Goal: Transaction & Acquisition: Obtain resource

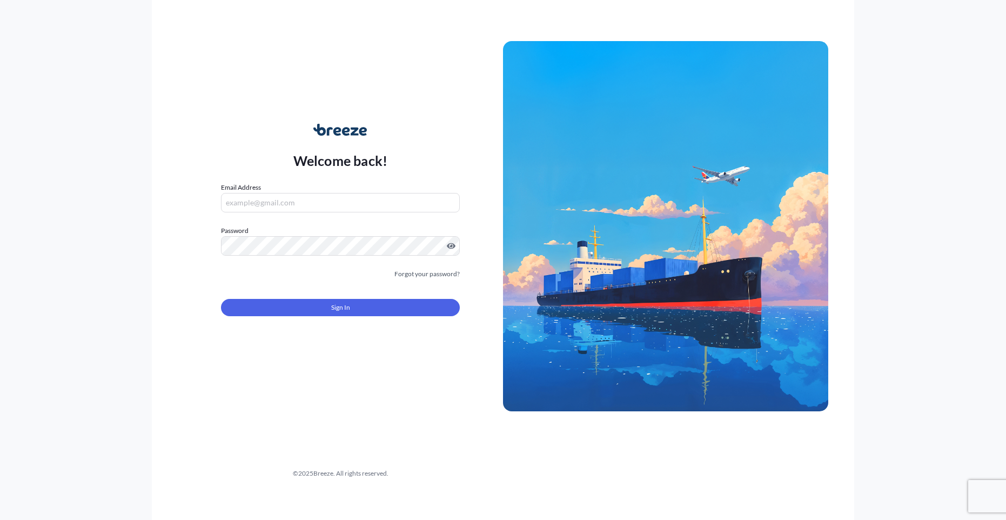
type input "[EMAIL_ADDRESS][DOMAIN_NAME]"
click at [303, 298] on div "Sign In" at bounding box center [340, 304] width 239 height 24
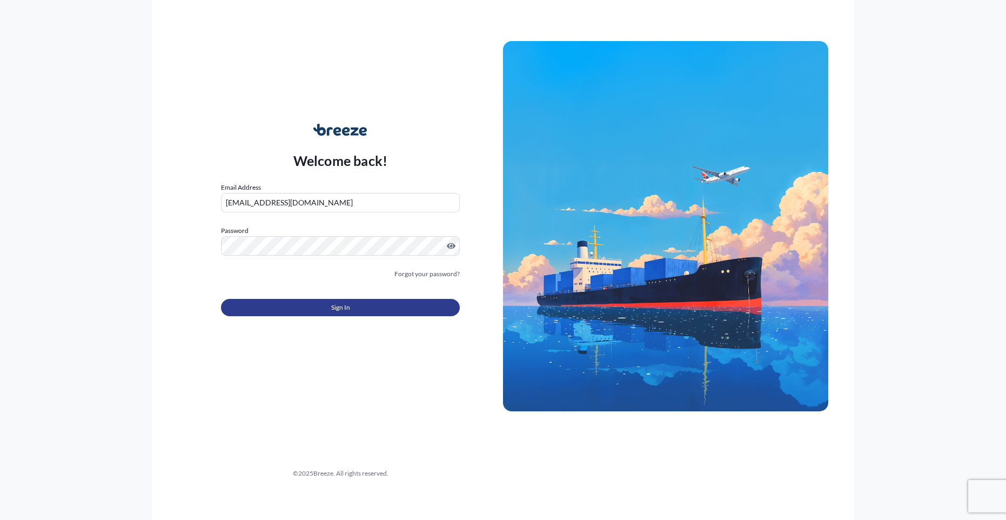
click at [304, 306] on button "Sign In" at bounding box center [340, 307] width 239 height 17
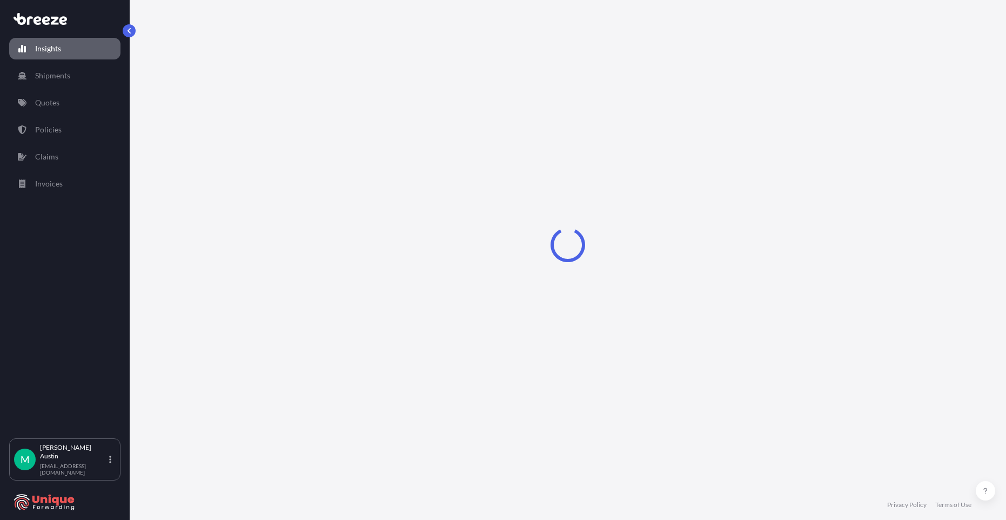
select select "2025"
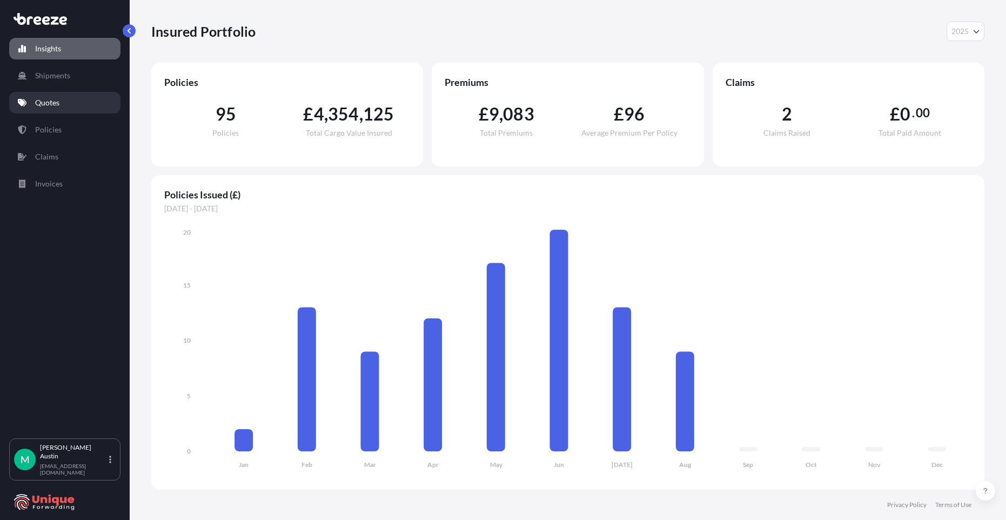
click at [54, 102] on p "Quotes" at bounding box center [47, 102] width 24 height 11
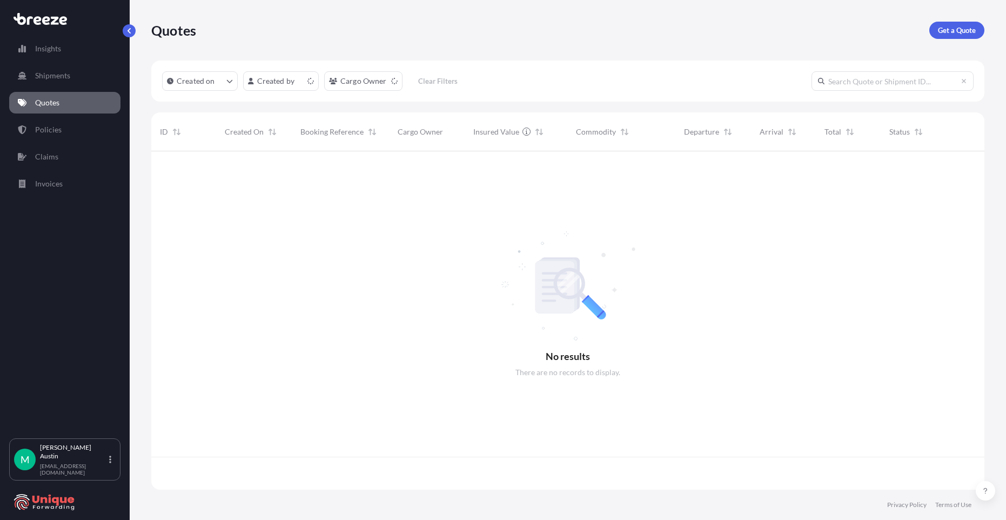
scroll to position [336, 825]
click at [953, 24] on link "Get a Quote" at bounding box center [956, 30] width 55 height 17
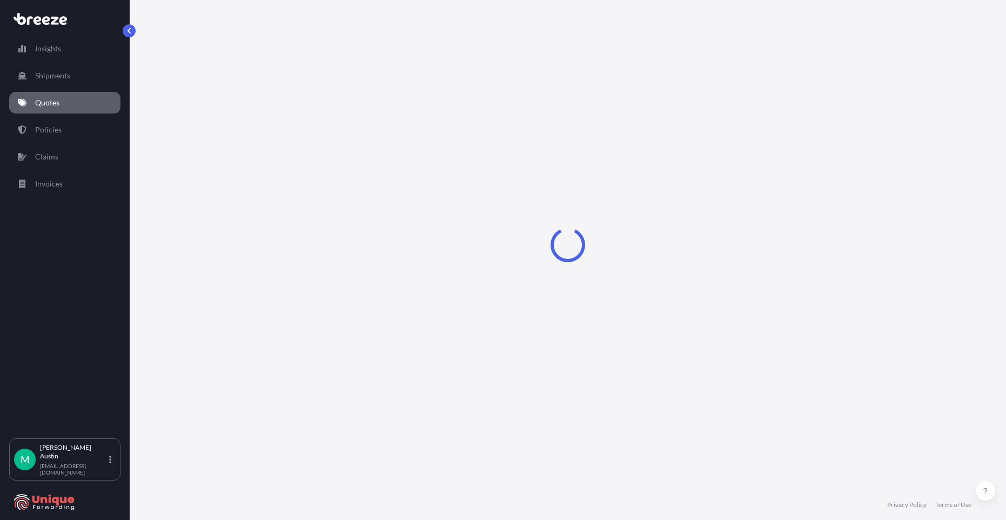
select select "Road"
select select "Sea"
select select "1"
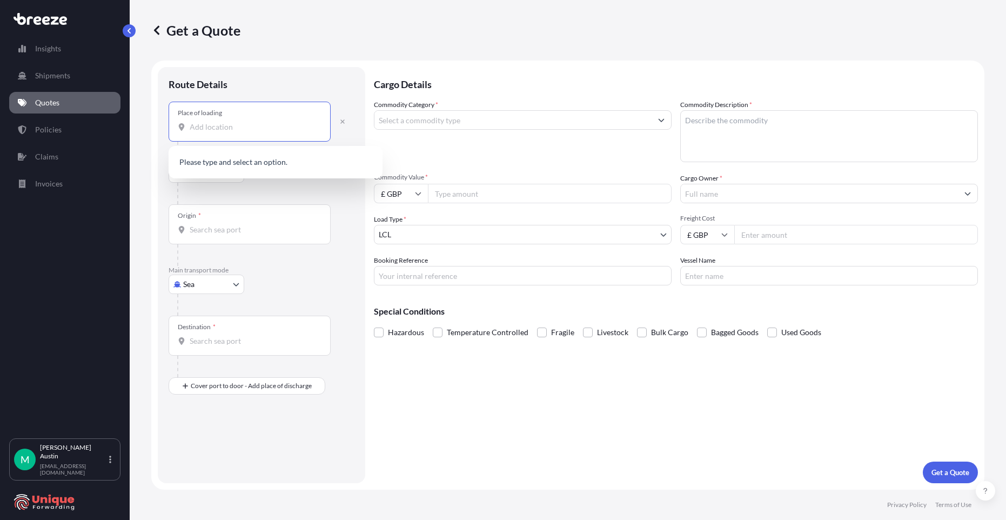
click at [243, 126] on input "Place of loading" at bounding box center [254, 127] width 128 height 11
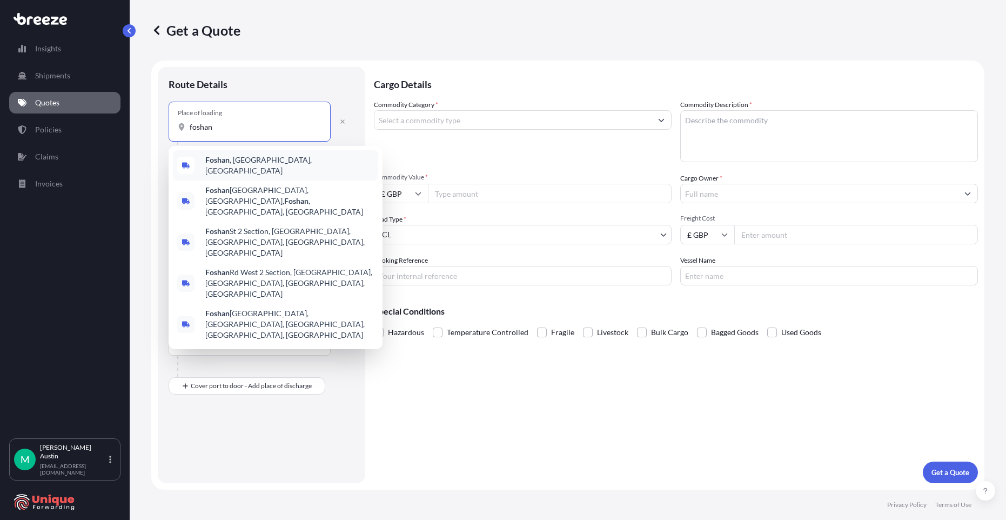
click at [264, 163] on span "[GEOGRAPHIC_DATA] , [GEOGRAPHIC_DATA], [GEOGRAPHIC_DATA]" at bounding box center [289, 166] width 169 height 22
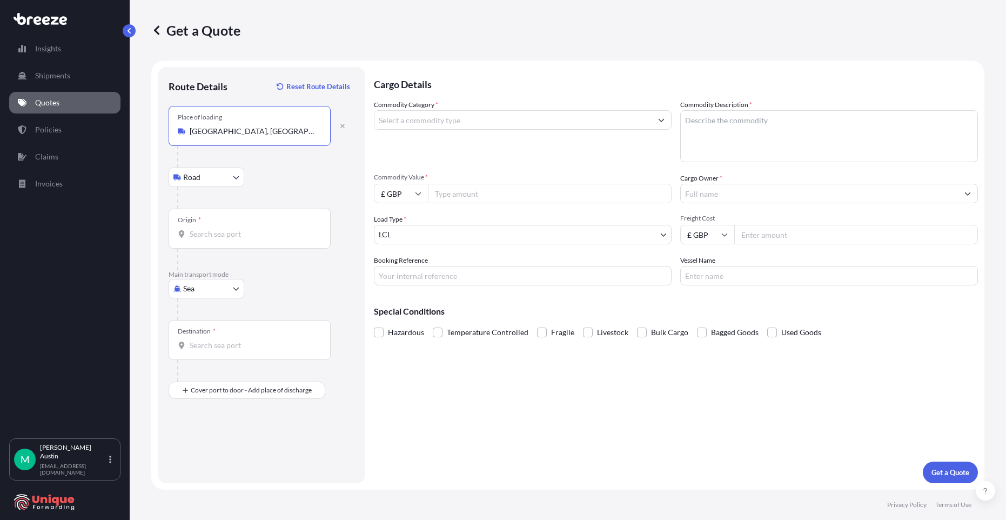
type input "[GEOGRAPHIC_DATA], [GEOGRAPHIC_DATA], [GEOGRAPHIC_DATA]"
click at [220, 243] on div "Origin *" at bounding box center [250, 229] width 162 height 40
click at [220, 239] on input "Origin *" at bounding box center [254, 234] width 128 height 11
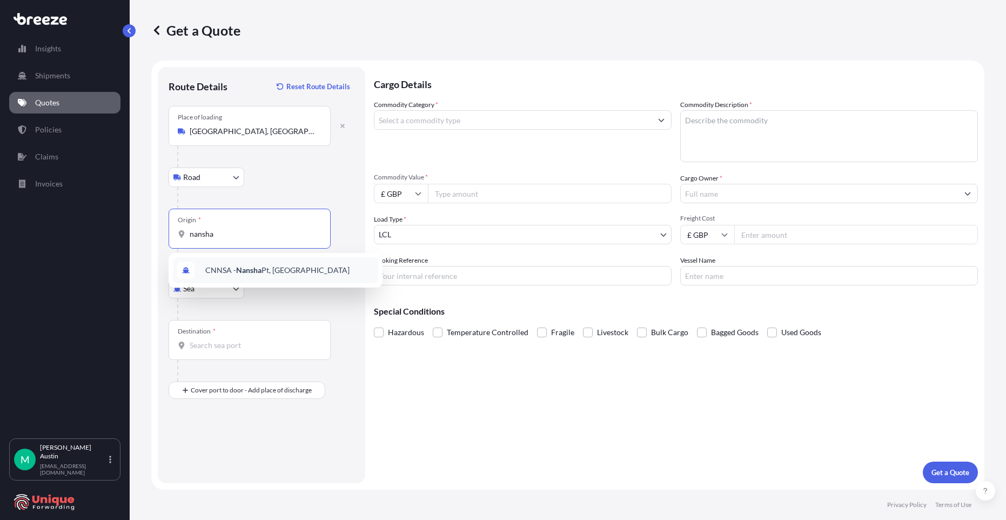
click at [233, 262] on div "CNNSA - Nansha Pt, [GEOGRAPHIC_DATA]" at bounding box center [275, 270] width 205 height 26
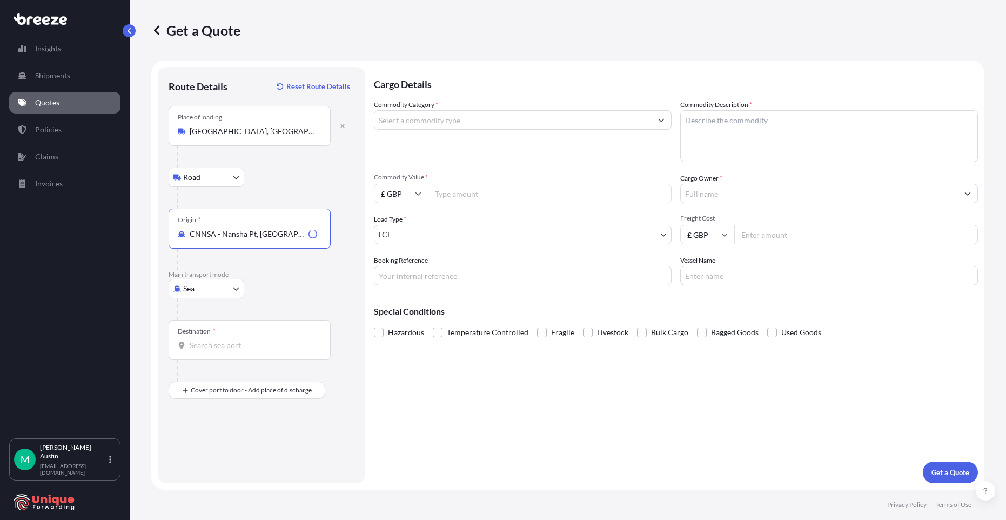
type input "CNNSA - Nansha Pt, [GEOGRAPHIC_DATA]"
click at [223, 345] on input "Destination *" at bounding box center [254, 345] width 128 height 11
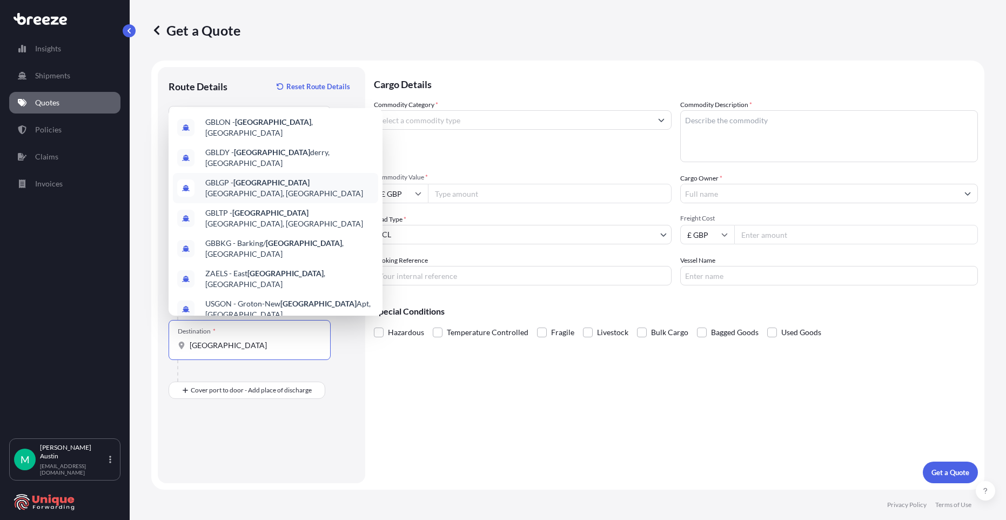
click at [257, 173] on div "GBLGP - [GEOGRAPHIC_DATA], [GEOGRAPHIC_DATA]" at bounding box center [275, 188] width 205 height 30
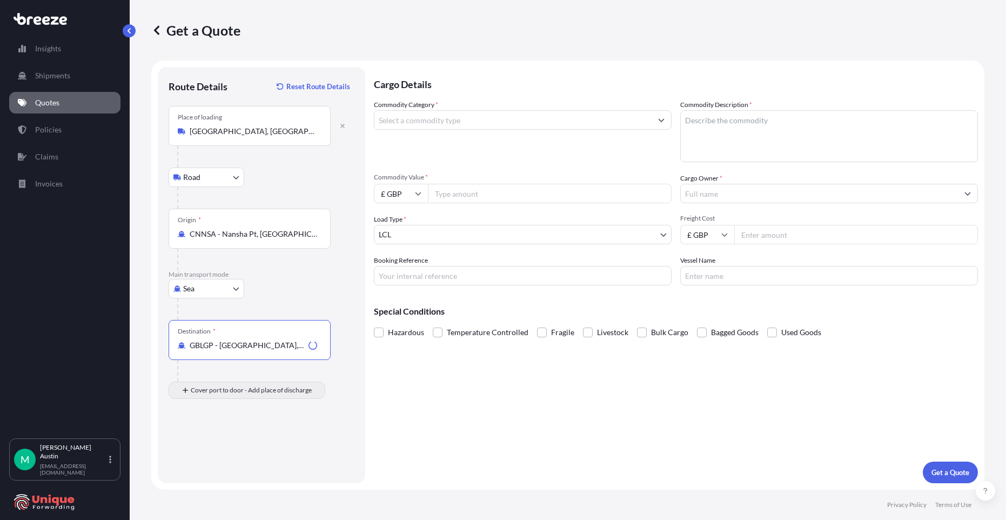
type input "GBLGP - [GEOGRAPHIC_DATA], [GEOGRAPHIC_DATA]"
click at [220, 453] on input "Place of Discharge" at bounding box center [254, 448] width 128 height 11
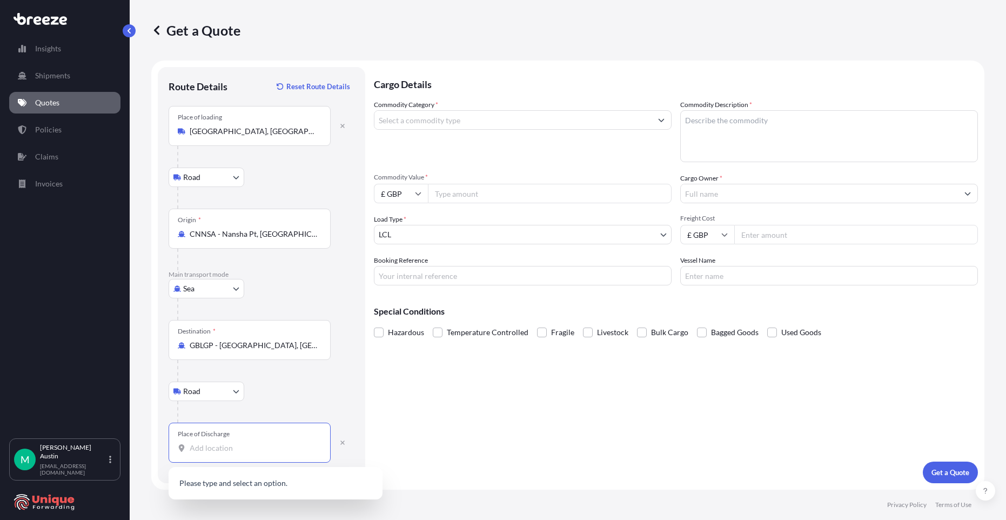
click at [212, 447] on input "Place of Discharge" at bounding box center [254, 448] width 128 height 11
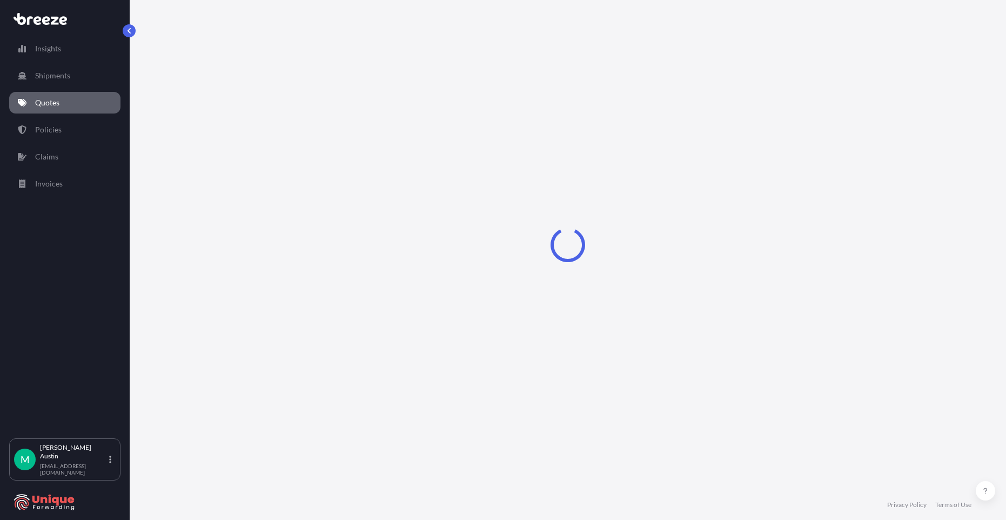
select select "Road"
select select "Sea"
select select "1"
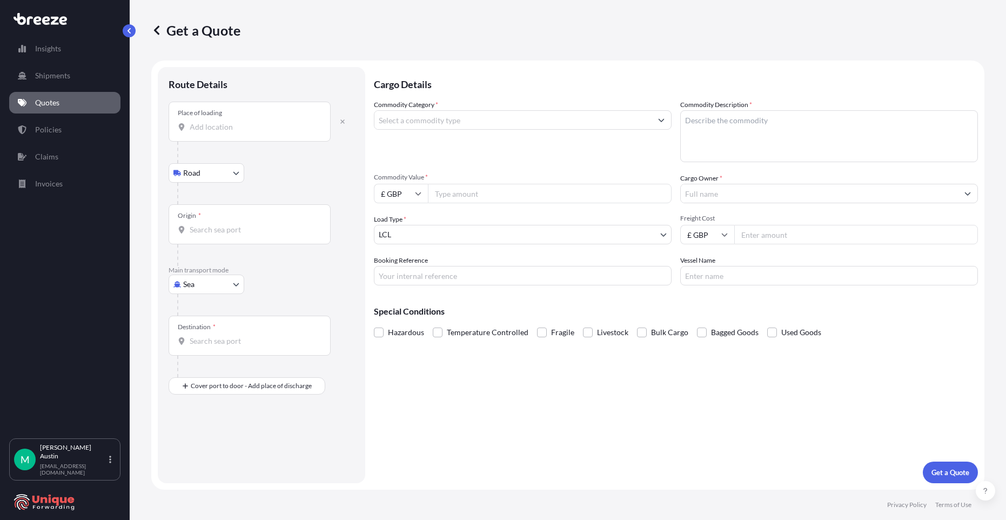
click at [213, 133] on div "Place of loading" at bounding box center [250, 122] width 162 height 40
click at [213, 132] on input "Place of loading" at bounding box center [254, 127] width 128 height 11
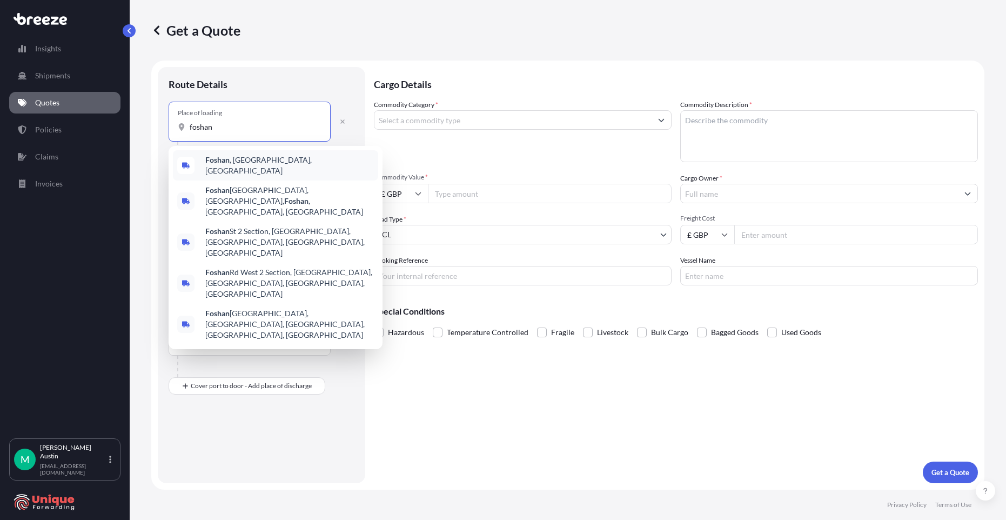
click at [250, 170] on div "[GEOGRAPHIC_DATA] , [GEOGRAPHIC_DATA], [GEOGRAPHIC_DATA]" at bounding box center [275, 165] width 205 height 30
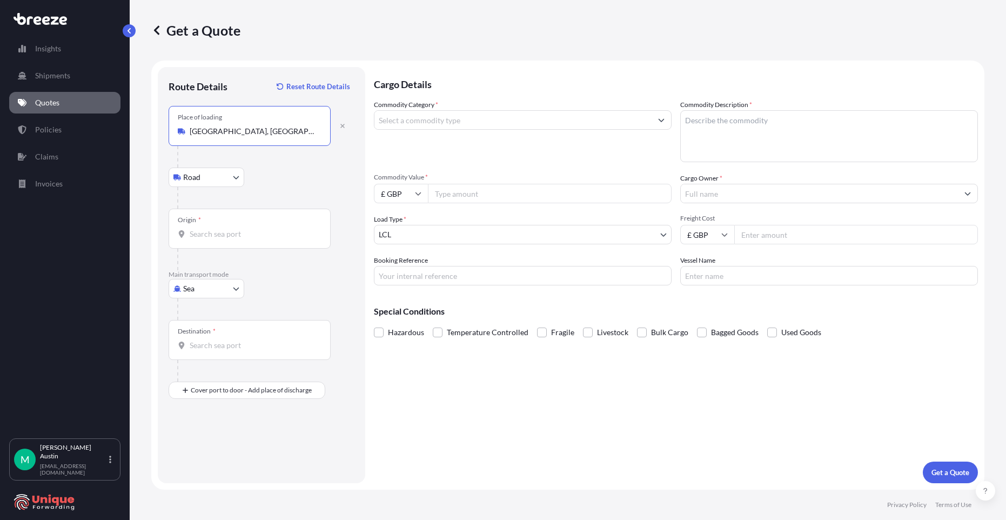
type input "[GEOGRAPHIC_DATA], [GEOGRAPHIC_DATA], [GEOGRAPHIC_DATA]"
click at [244, 233] on input "Origin *" at bounding box center [254, 234] width 128 height 11
type input "CNNSA - Nansha Pt, [GEOGRAPHIC_DATA]"
click at [222, 345] on input "Destination *" at bounding box center [254, 345] width 128 height 11
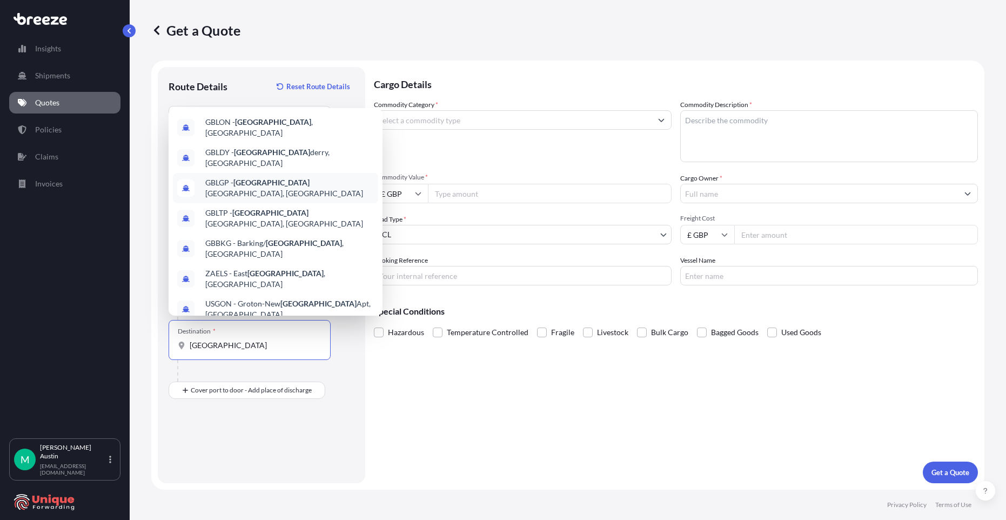
click at [296, 180] on span "GBLGP - [GEOGRAPHIC_DATA], [GEOGRAPHIC_DATA]" at bounding box center [289, 188] width 169 height 22
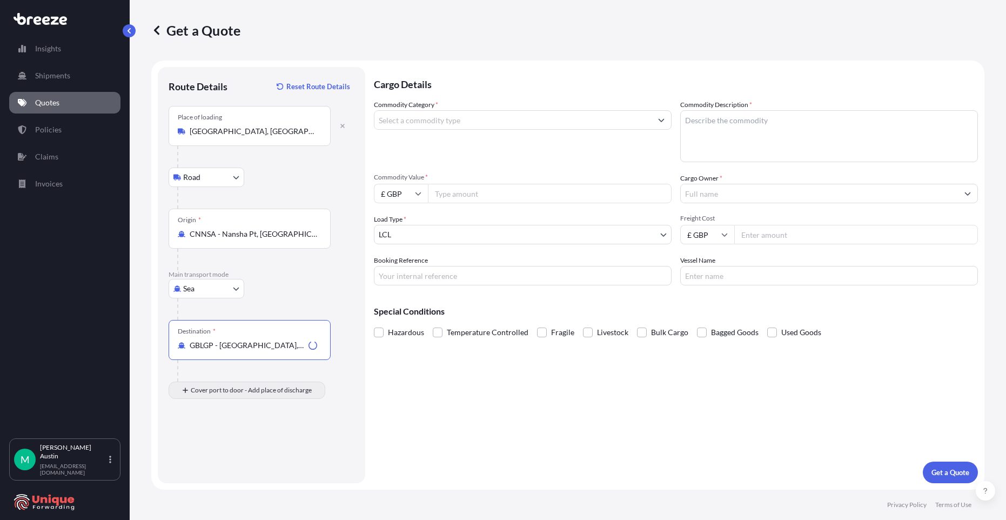
type input "GBLGP - [GEOGRAPHIC_DATA], [GEOGRAPHIC_DATA]"
click at [208, 445] on input "Place of Discharge" at bounding box center [254, 448] width 128 height 11
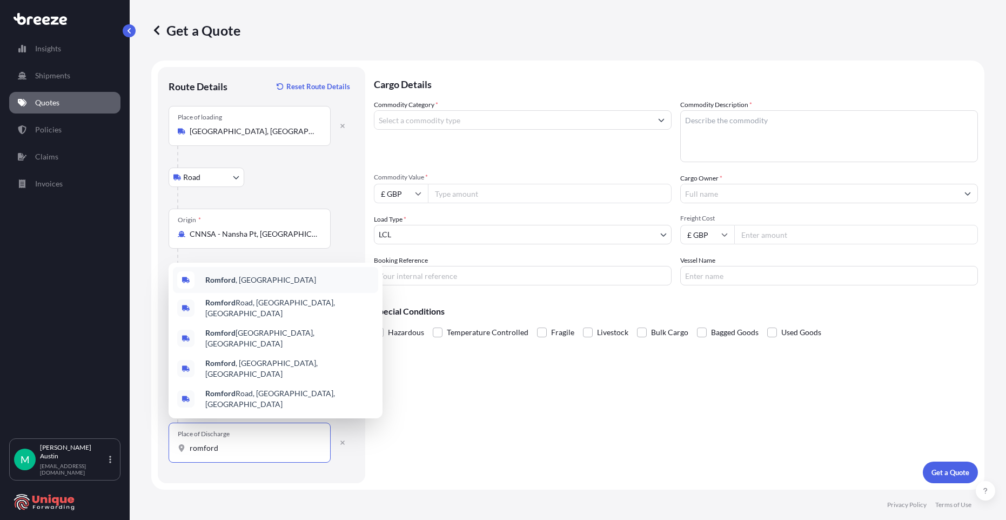
click at [238, 285] on span "Romford , UK" at bounding box center [260, 279] width 111 height 11
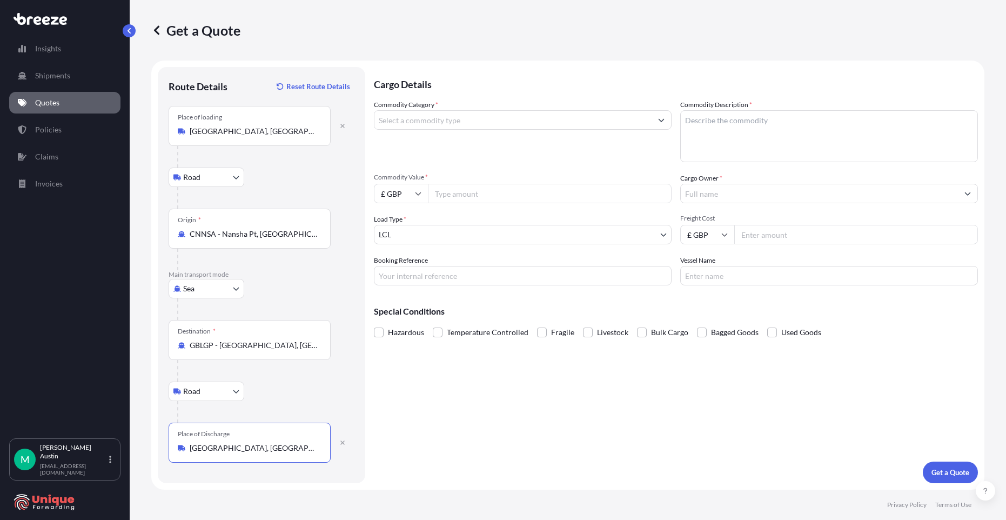
type input "Romford, UK"
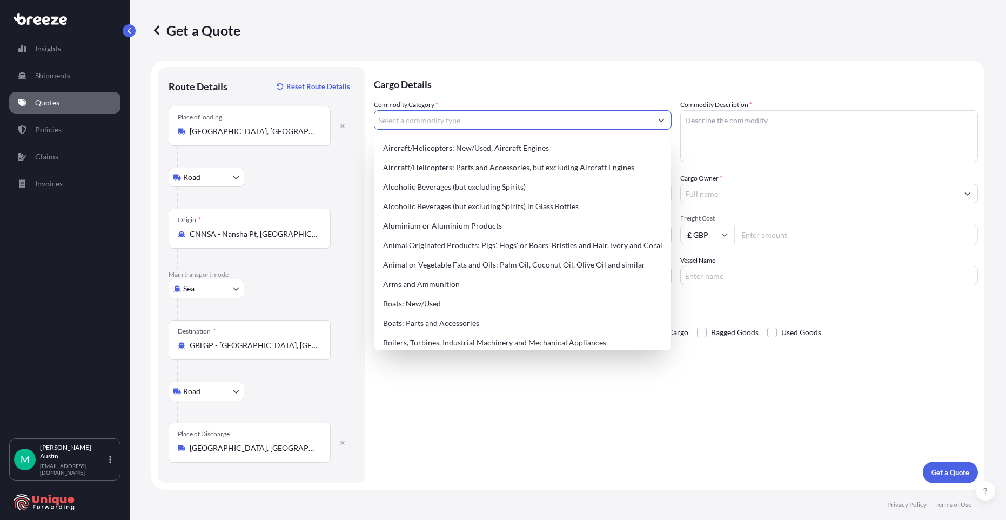
click at [438, 117] on input "Commodity Category *" at bounding box center [512, 119] width 277 height 19
click at [438, 102] on span "*" at bounding box center [437, 105] width 3 height 8
click at [438, 110] on input "Commodity Category *" at bounding box center [512, 119] width 277 height 19
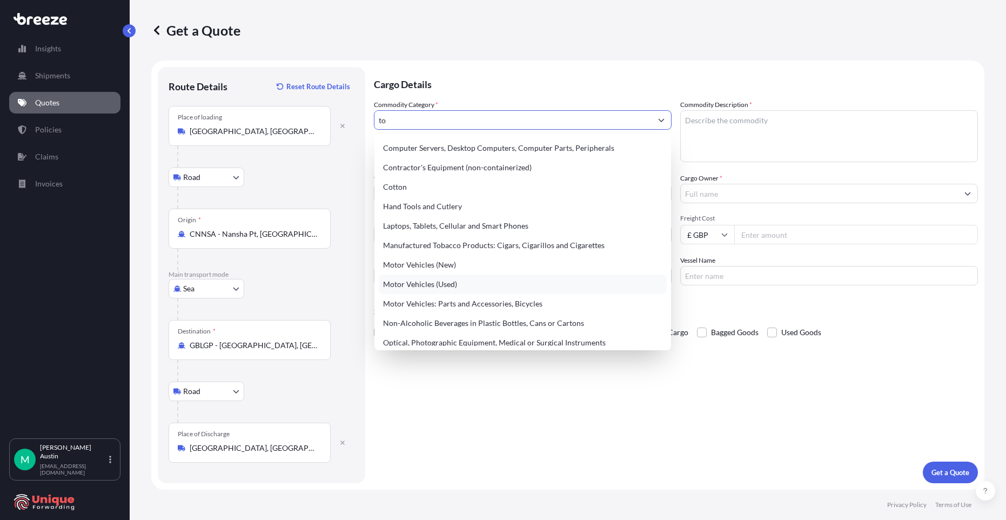
type input "t"
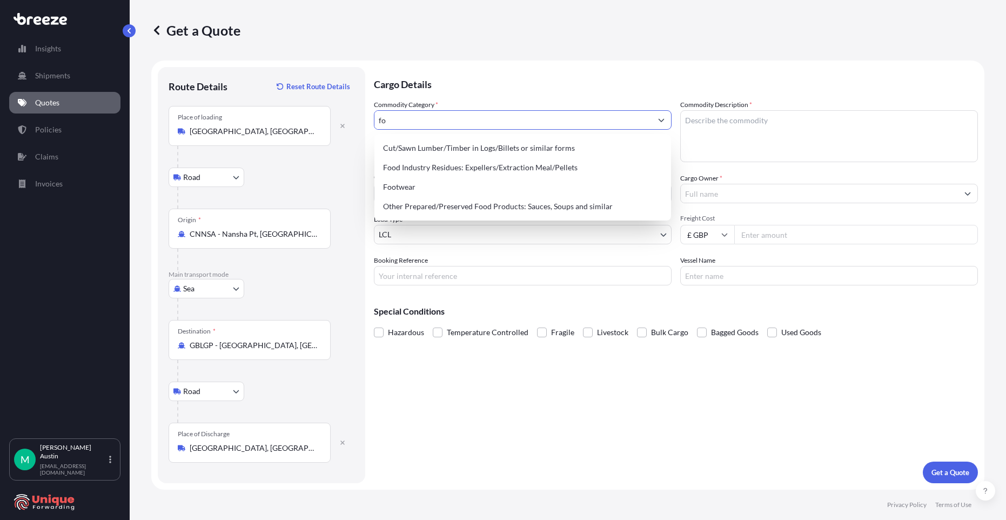
type input "f"
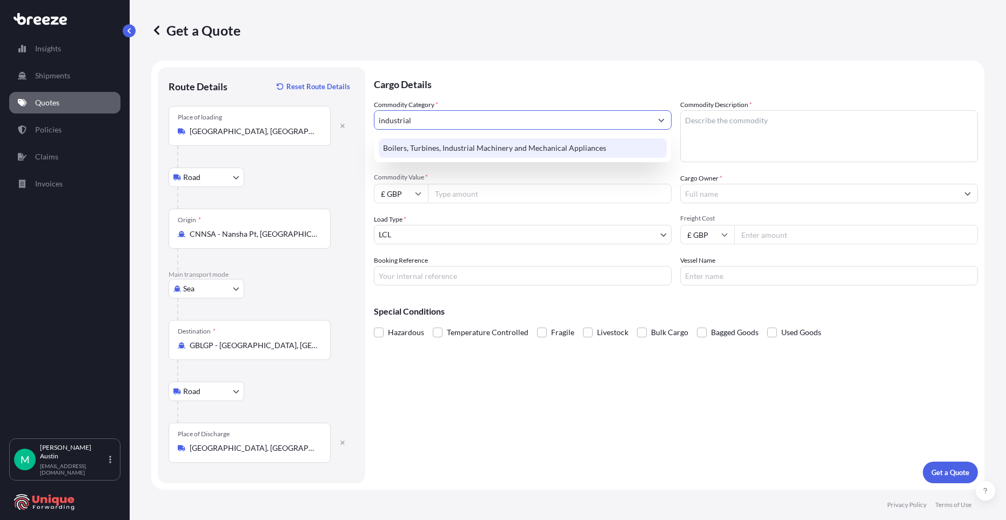
click at [497, 153] on div "Boilers, Turbines, Industrial Machinery and Mechanical Appliances" at bounding box center [523, 147] width 288 height 19
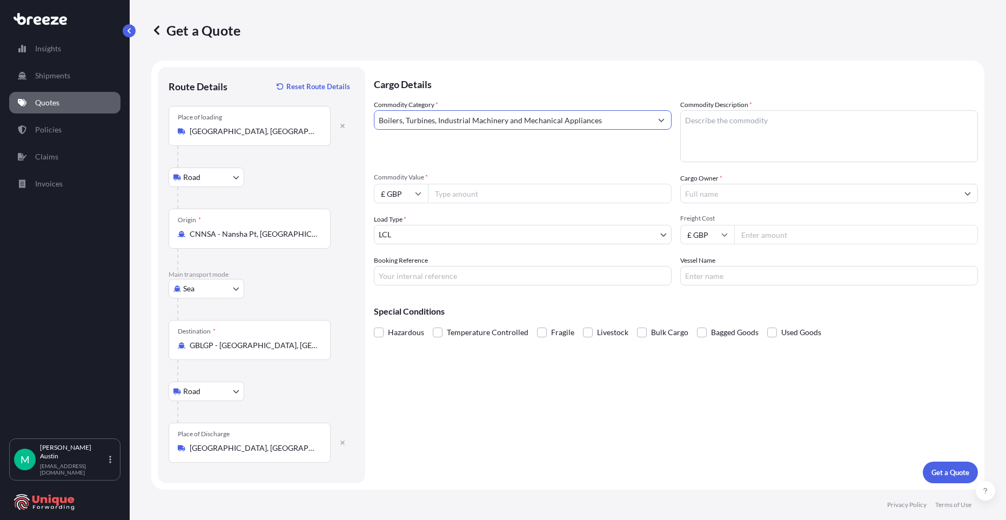
type input "Boilers, Turbines, Industrial Machinery and Mechanical Appliances"
click at [537, 90] on p "Cargo Details" at bounding box center [676, 83] width 604 height 32
click at [730, 142] on textarea "Commodity Description *" at bounding box center [829, 136] width 298 height 52
paste textarea "KHM-608D CNC drilling and milling center"
click at [685, 143] on textarea "KHM-608D CNC drilling and milling center" at bounding box center [829, 136] width 298 height 52
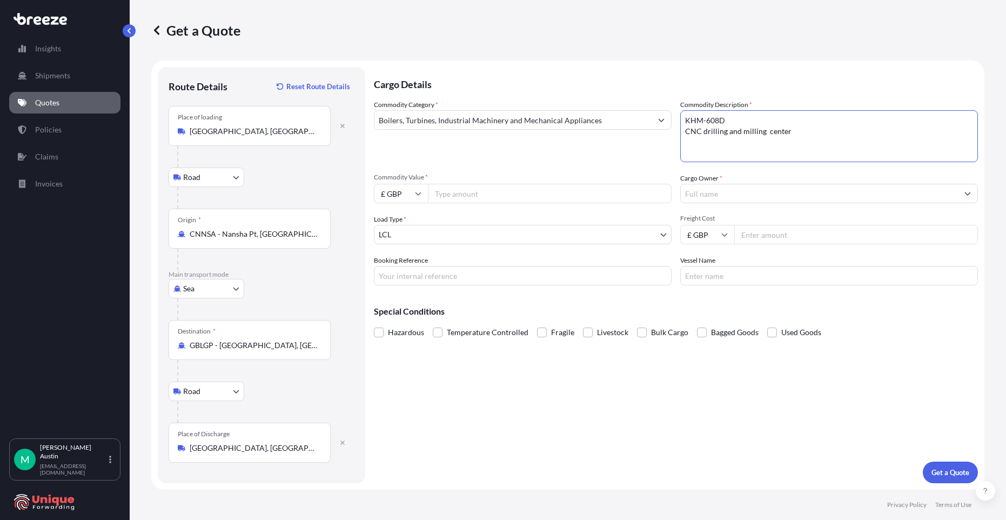
click at [681, 130] on textarea "KHM-608D CNC drilling and milling center" at bounding box center [829, 136] width 298 height 52
paste textarea "Forklift"
paste textarea "8427109000"
type textarea "KHM-608D, CNC drilling and milling center + Forklift - 8427109000"
click at [457, 197] on input "Commodity Value *" at bounding box center [550, 193] width 244 height 19
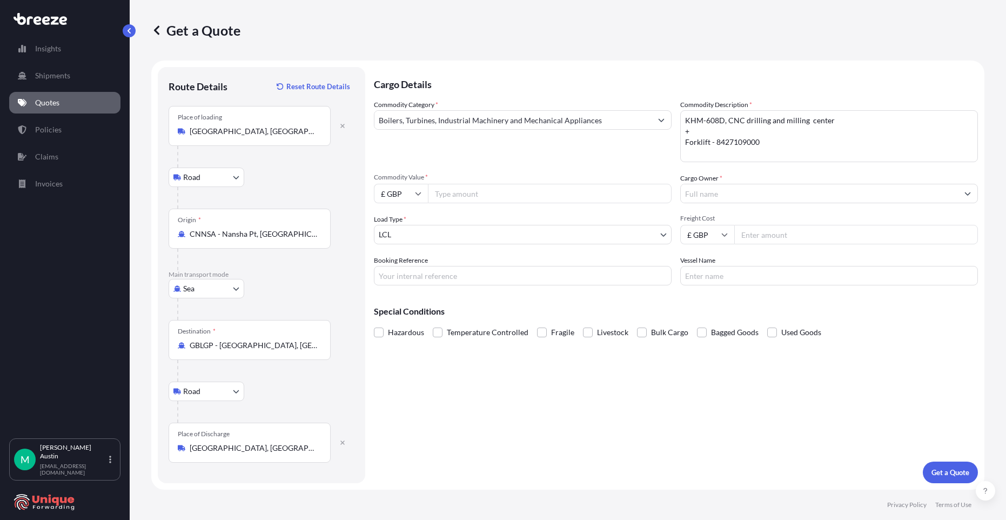
click at [412, 196] on input "£ GBP" at bounding box center [401, 193] width 54 height 19
click at [402, 268] on div "$ USD" at bounding box center [400, 268] width 45 height 21
type input "$ USD"
click at [487, 200] on input "Commodity Value *" at bounding box center [550, 193] width 244 height 19
type input "21685"
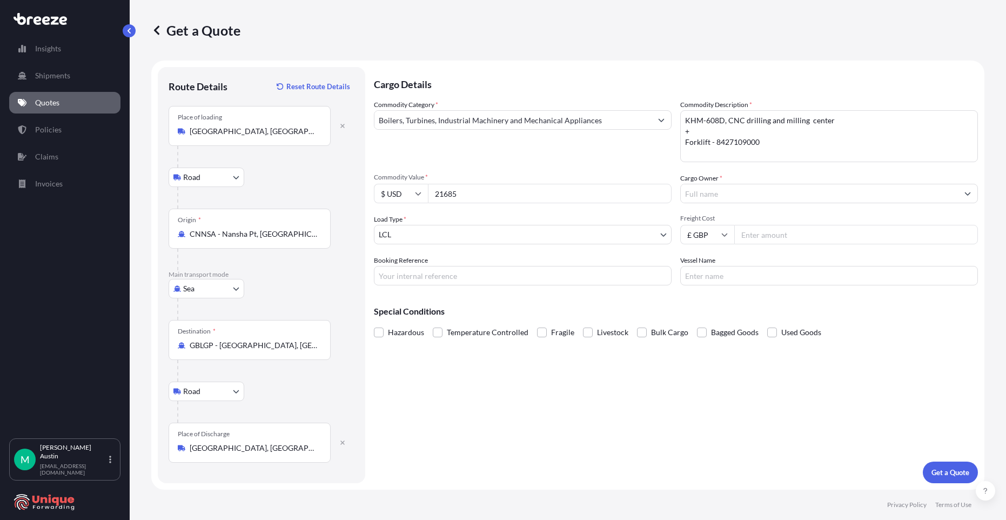
click at [497, 160] on div "Commodity Category * Boilers, Turbines, Industrial Machinery and Mechanical App…" at bounding box center [523, 130] width 298 height 63
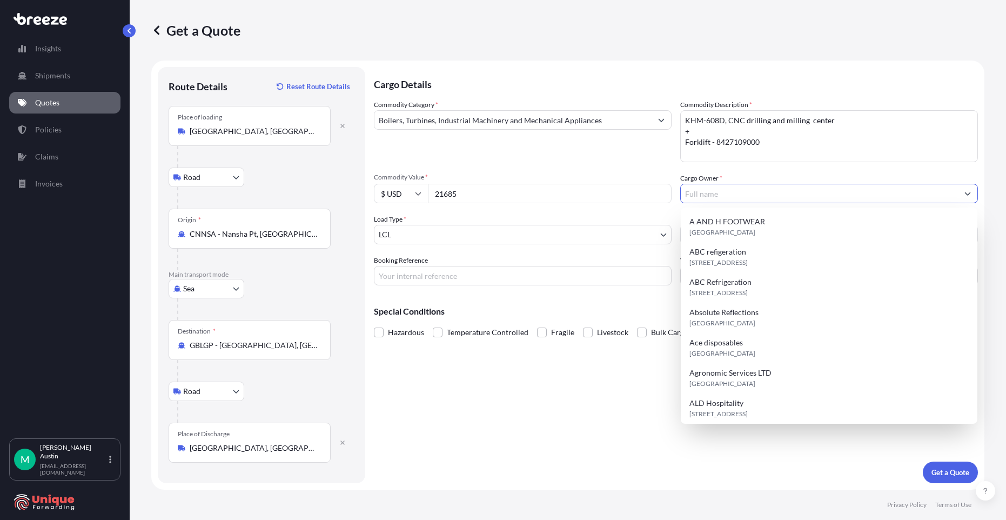
click at [789, 194] on input "Cargo Owner *" at bounding box center [819, 193] width 277 height 19
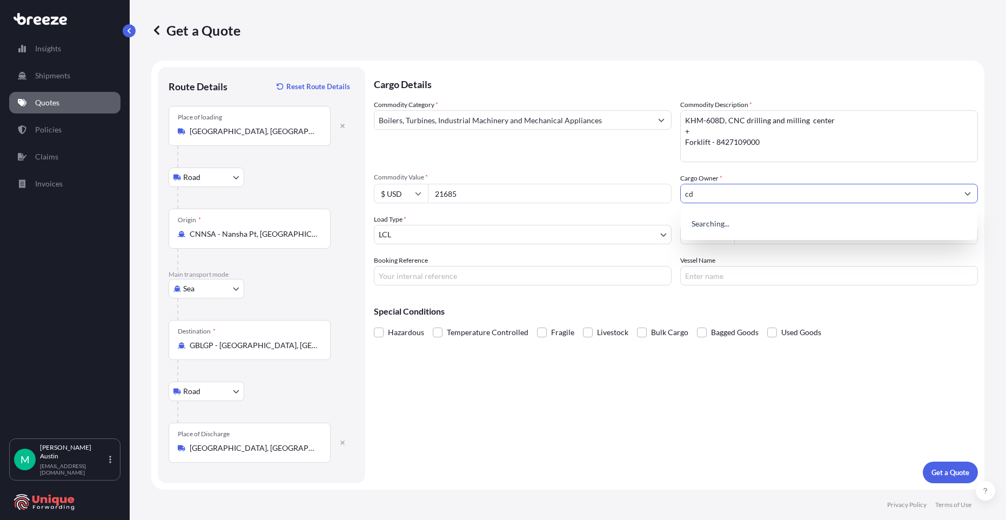
type input "cdc"
click at [774, 216] on div "Add new "cdc"" at bounding box center [829, 221] width 288 height 19
drag, startPoint x: 734, startPoint y: 193, endPoint x: 682, endPoint y: 196, distance: 52.0
click at [682, 196] on input "cdc" at bounding box center [819, 193] width 277 height 19
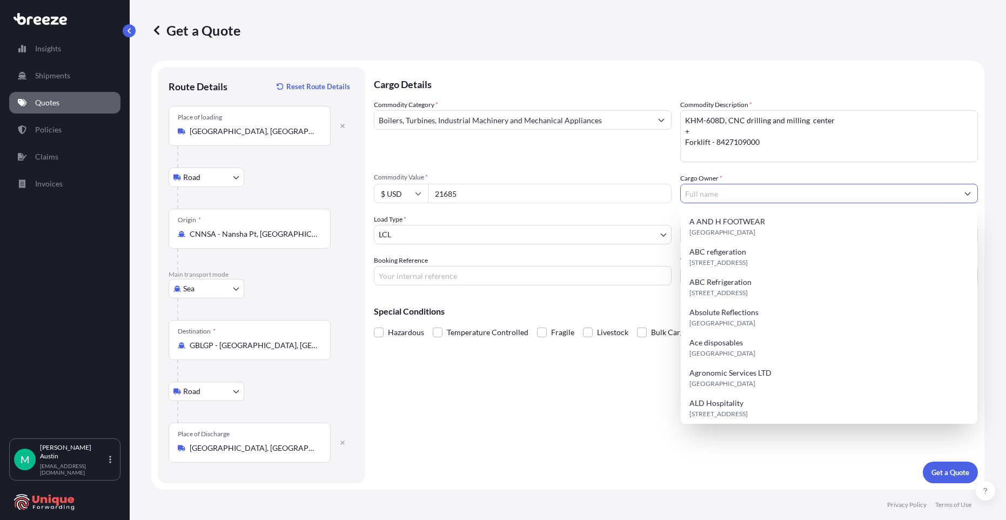
paste input "INTERIOR STUDIO LTD T/A Creative Design & Construction"
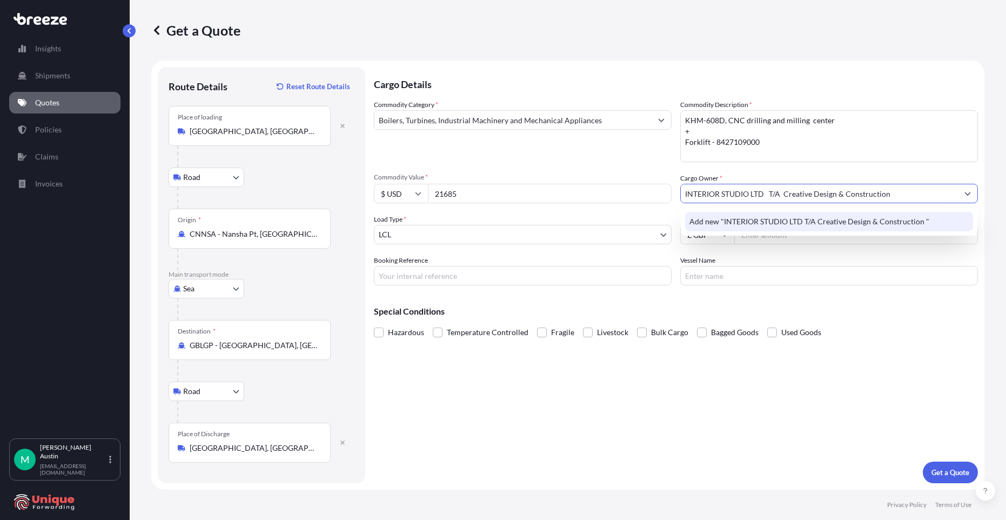
click at [791, 217] on span "Add new "INTERIOR STUDIO LTD T/A Creative Design & Construction "" at bounding box center [809, 221] width 240 height 11
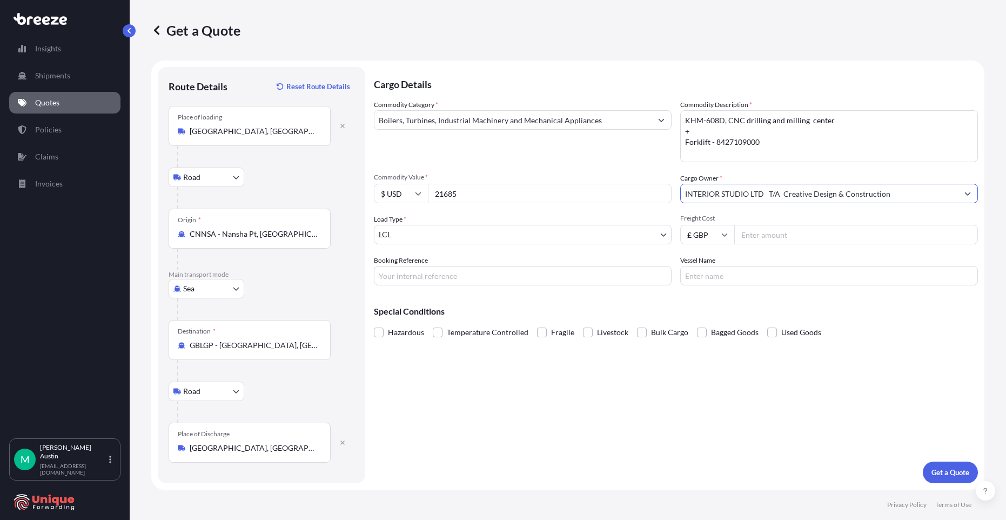
type input "INTERIOR STUDIO LTD T/A Creative Design & Construction"
click at [488, 237] on body "15 options available. 0 options available. 1 option available. Insights Shipmen…" at bounding box center [503, 260] width 1006 height 520
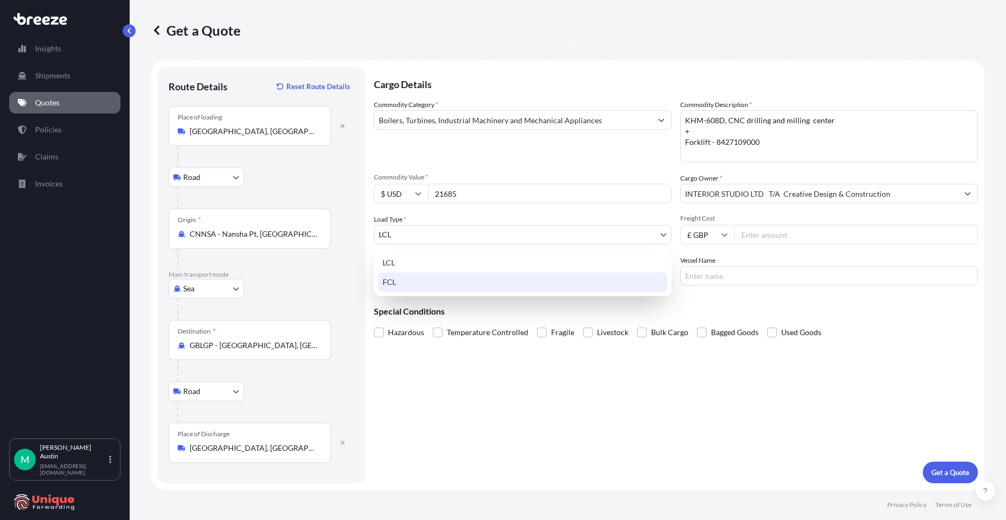
click at [451, 285] on div "FCL" at bounding box center [522, 281] width 289 height 19
select select "2"
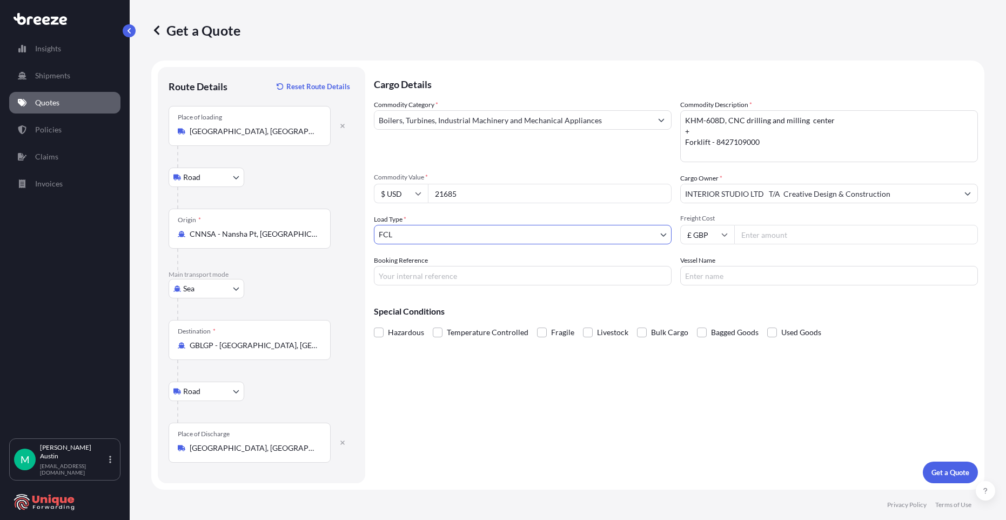
click at [770, 231] on input "Freight Cost" at bounding box center [856, 234] width 244 height 19
type input "4625"
click at [521, 285] on input "Booking Reference" at bounding box center [523, 275] width 298 height 19
paste input "#39968"
type input "#39968"
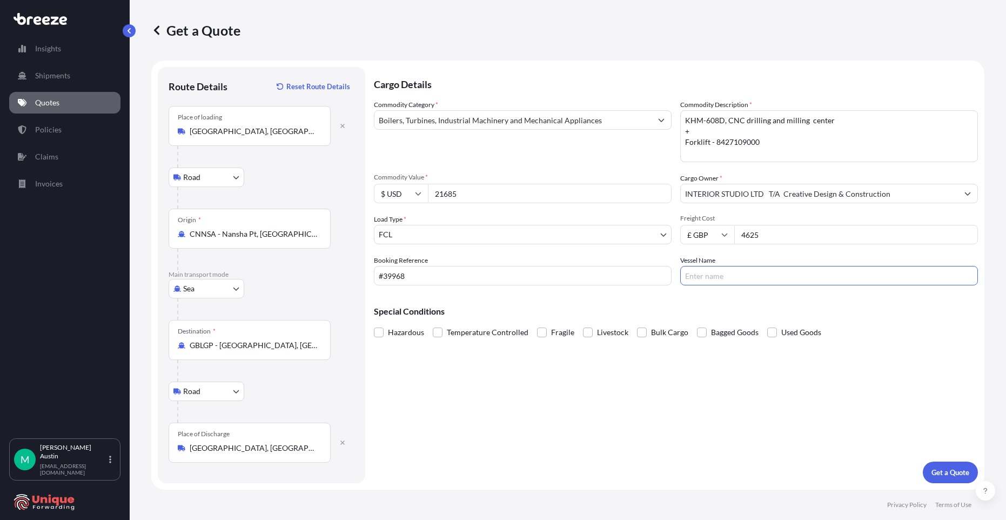
click at [739, 279] on input "Vessel Name" at bounding box center [829, 275] width 298 height 19
click at [645, 390] on div "Cargo Details Commodity Category * Boilers, Turbines, Industrial Machinery and …" at bounding box center [676, 275] width 604 height 416
click at [957, 467] on p "Get a Quote" at bounding box center [951, 472] width 38 height 11
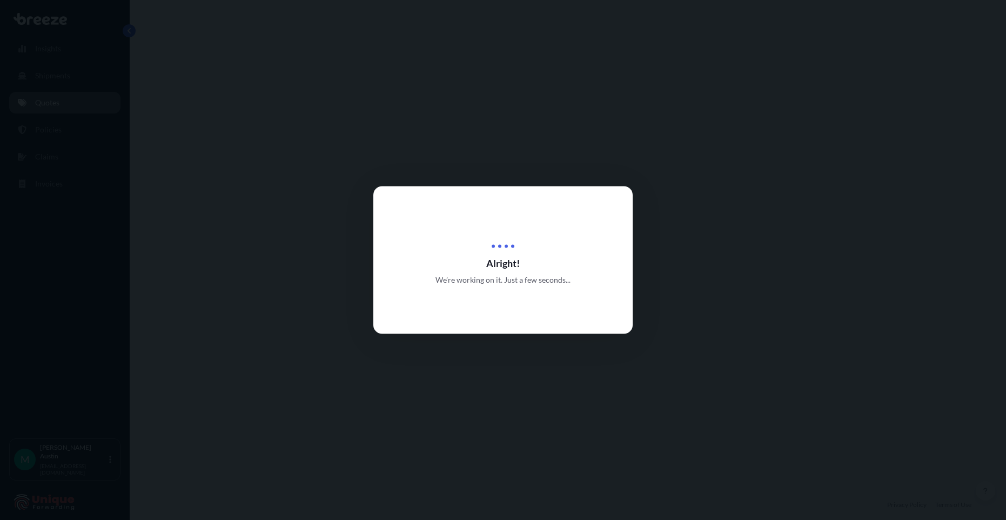
select select "Road"
select select "Sea"
select select "Road"
select select "2"
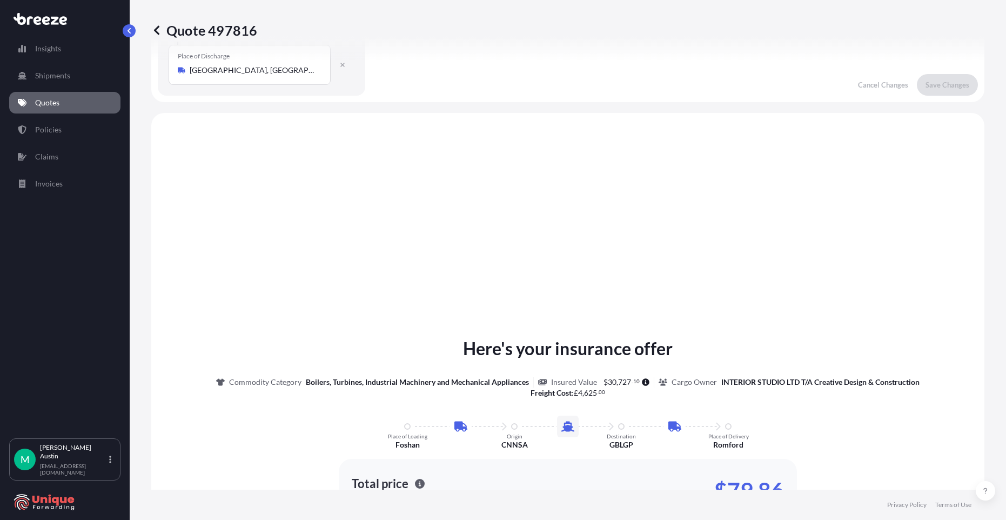
scroll to position [432, 0]
